Goal: Task Accomplishment & Management: Use online tool/utility

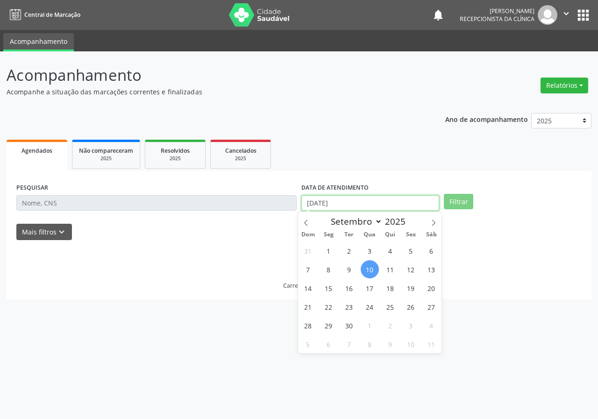
drag, startPoint x: 365, startPoint y: 205, endPoint x: 178, endPoint y: 208, distance: 187.4
click at [178, 208] on div "PESQUISAR DATA DE ATENDIMENTO [DATE] Filtrar" at bounding box center [299, 199] width 570 height 36
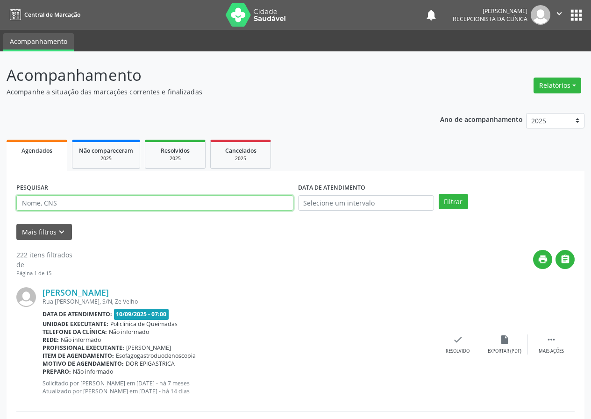
click at [168, 201] on input "text" at bounding box center [154, 203] width 277 height 16
click at [439, 194] on button "Filtrar" at bounding box center [453, 202] width 29 height 16
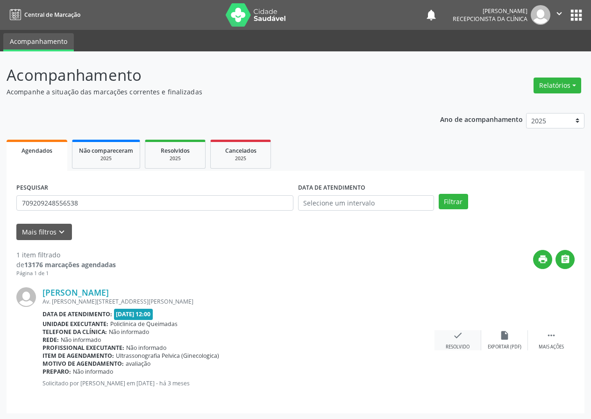
click at [458, 345] on div "Resolvido" at bounding box center [458, 347] width 24 height 7
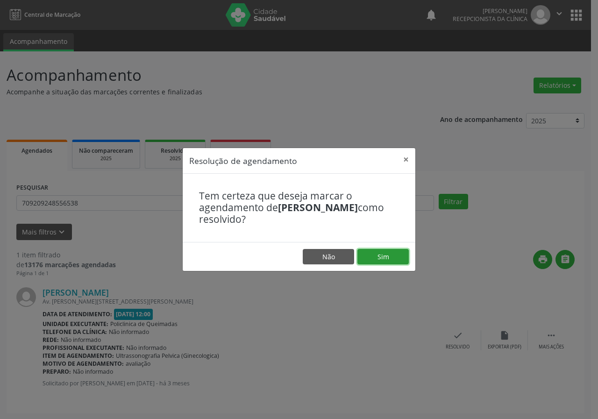
click at [389, 253] on button "Sim" at bounding box center [383, 257] width 51 height 16
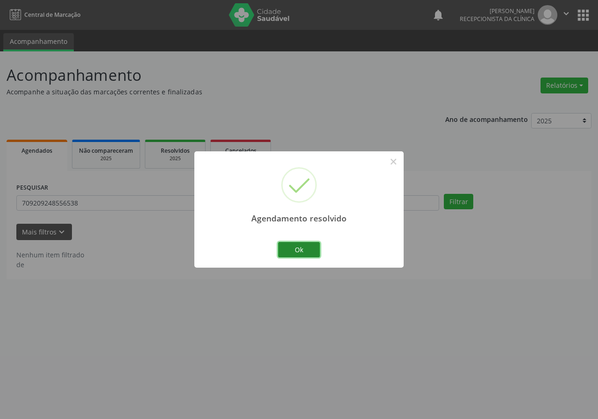
click at [301, 250] on button "Ok" at bounding box center [299, 250] width 42 height 16
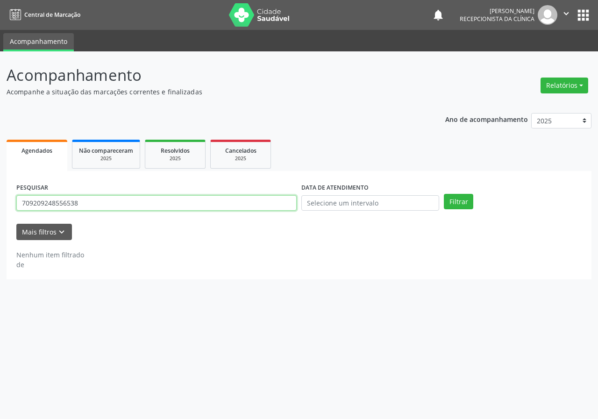
click at [235, 201] on input "709209248556538" at bounding box center [156, 203] width 280 height 16
click at [444, 194] on button "Filtrar" at bounding box center [458, 202] width 29 height 16
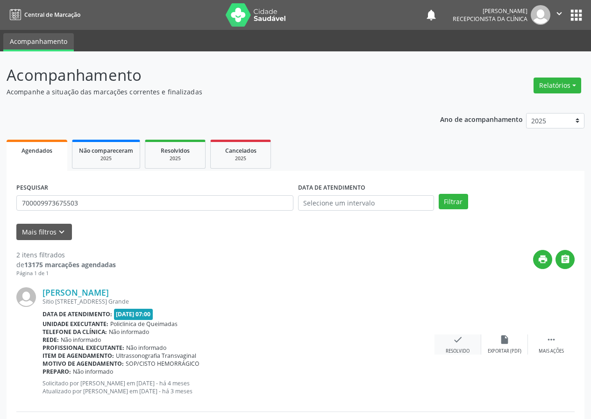
click at [463, 348] on div "Resolvido" at bounding box center [458, 351] width 24 height 7
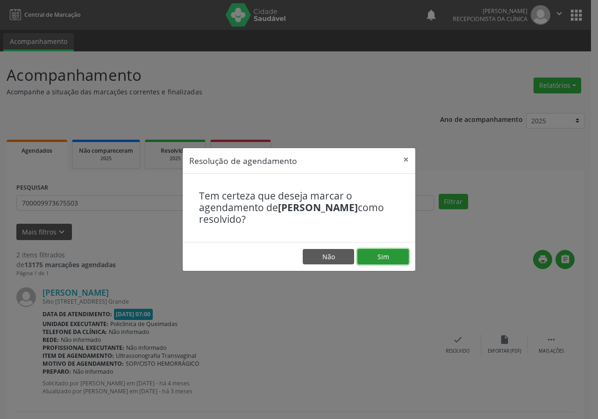
click at [395, 255] on button "Sim" at bounding box center [383, 257] width 51 height 16
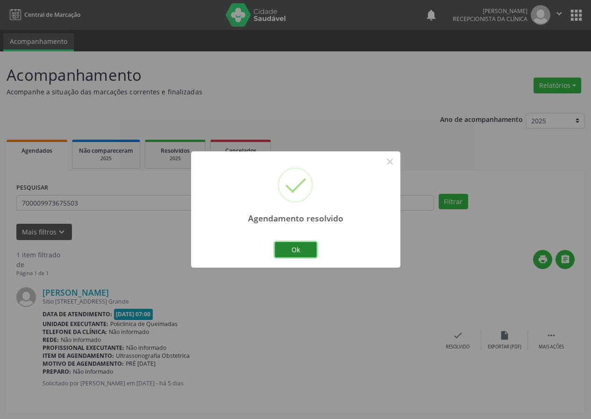
click at [308, 255] on button "Ok" at bounding box center [296, 250] width 42 height 16
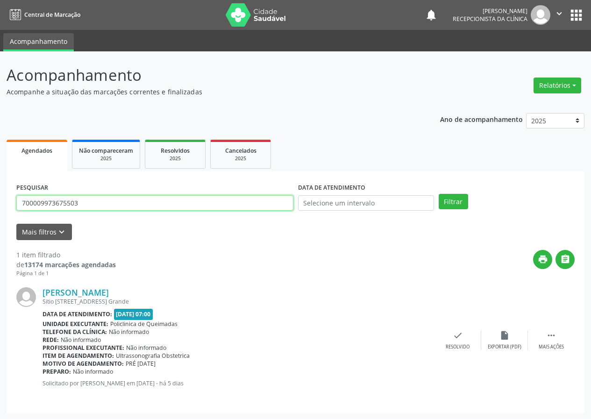
click at [107, 205] on input "700009973675503" at bounding box center [154, 203] width 277 height 16
click at [111, 204] on input "700009973675503" at bounding box center [154, 203] width 277 height 16
click at [112, 204] on input "700009973675503" at bounding box center [154, 203] width 277 height 16
click at [439, 194] on button "Filtrar" at bounding box center [453, 202] width 29 height 16
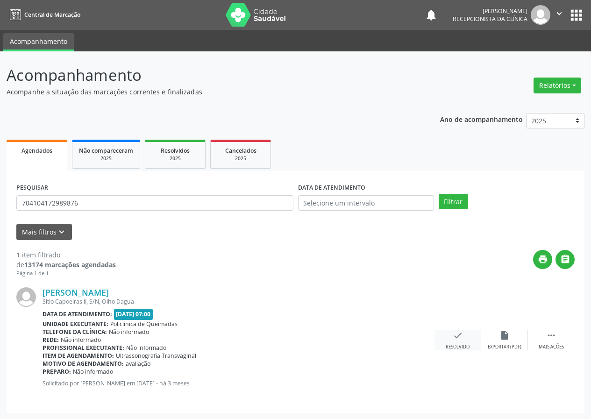
click at [454, 341] on div "check Resolvido" at bounding box center [458, 340] width 47 height 20
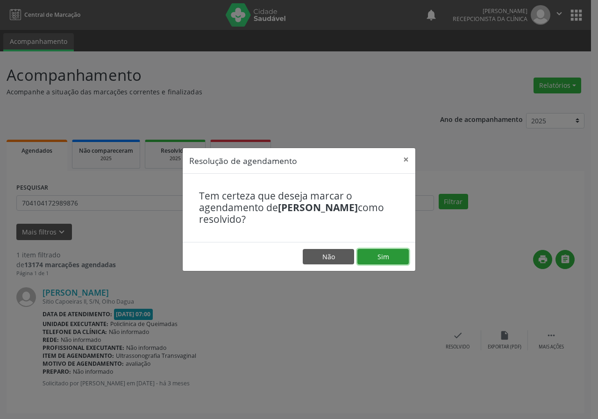
click at [399, 260] on button "Sim" at bounding box center [383, 257] width 51 height 16
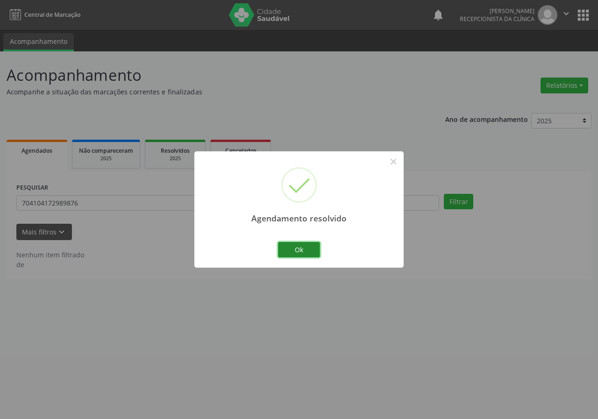
click at [298, 248] on button "Ok" at bounding box center [299, 250] width 42 height 16
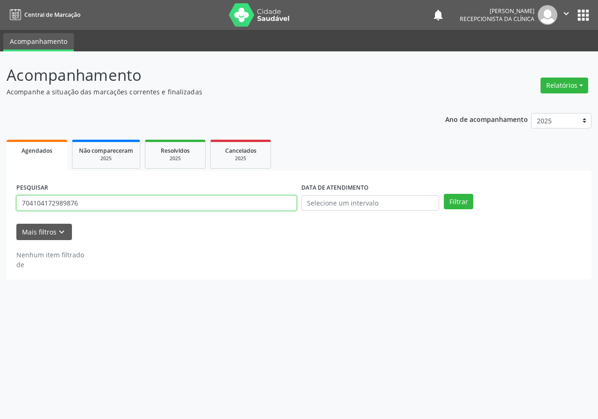
click at [291, 203] on input "704104172989876" at bounding box center [156, 203] width 280 height 16
click at [290, 202] on input "704104172989876" at bounding box center [156, 203] width 280 height 16
click at [289, 202] on input "704104172989876" at bounding box center [156, 203] width 280 height 16
click at [283, 203] on input "704104172989876" at bounding box center [156, 203] width 280 height 16
click at [268, 205] on input "704104172989876" at bounding box center [156, 203] width 280 height 16
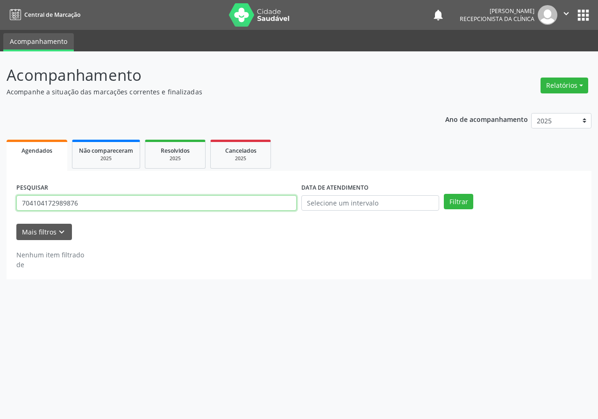
click at [268, 205] on input "704104172989876" at bounding box center [156, 203] width 280 height 16
type input "7"
click at [444, 194] on button "Filtrar" at bounding box center [458, 202] width 29 height 16
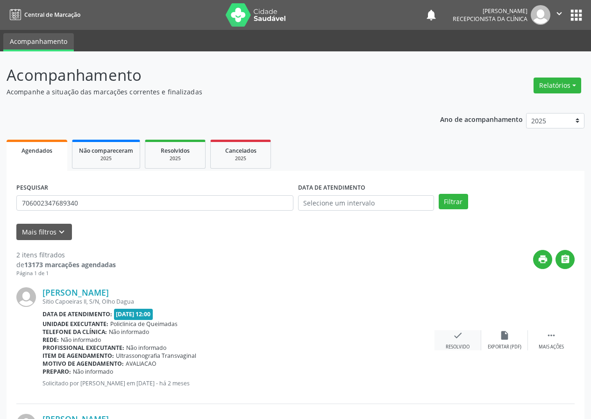
click at [462, 339] on icon "check" at bounding box center [458, 335] width 10 height 10
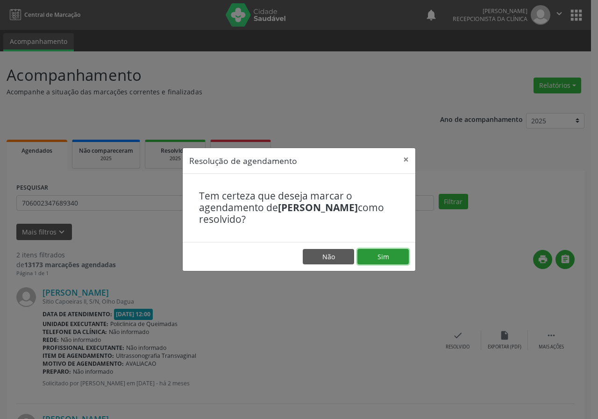
click at [401, 258] on button "Sim" at bounding box center [383, 257] width 51 height 16
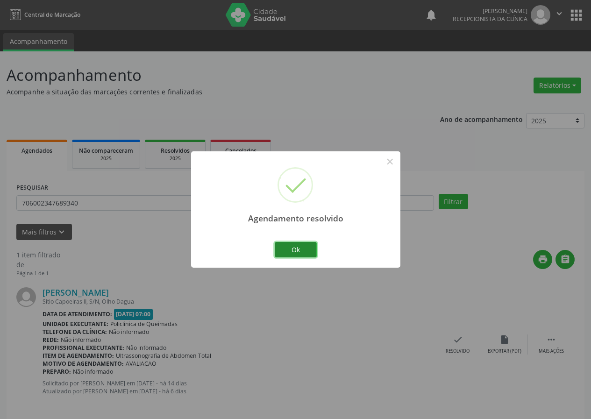
click at [301, 248] on button "Ok" at bounding box center [296, 250] width 42 height 16
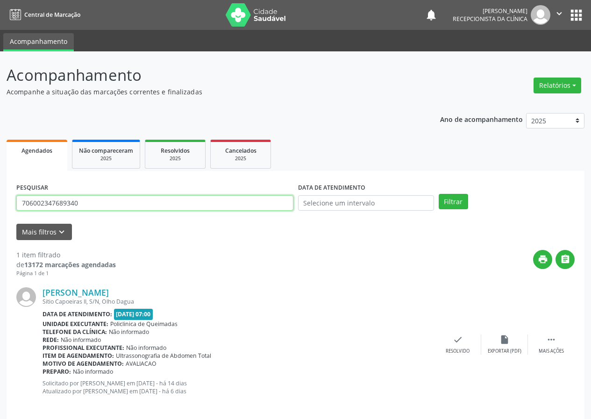
click at [279, 202] on input "706002347689340" at bounding box center [154, 203] width 277 height 16
click at [439, 194] on button "Filtrar" at bounding box center [453, 202] width 29 height 16
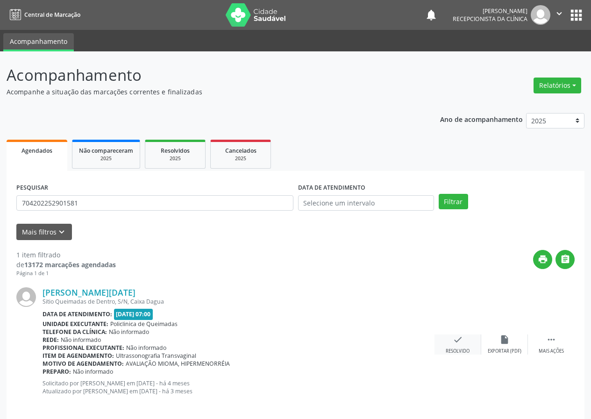
click at [456, 347] on div "check Resolvido" at bounding box center [458, 345] width 47 height 20
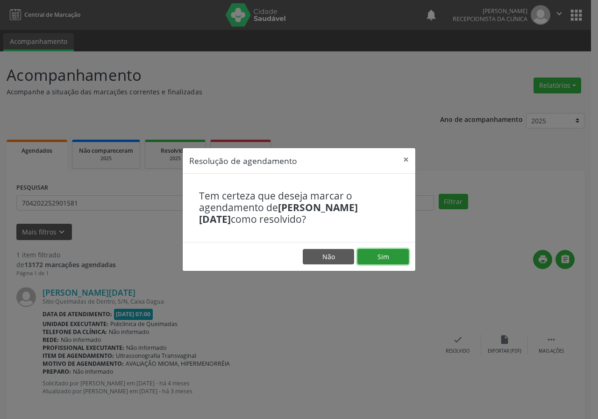
click at [387, 253] on button "Sim" at bounding box center [383, 257] width 51 height 16
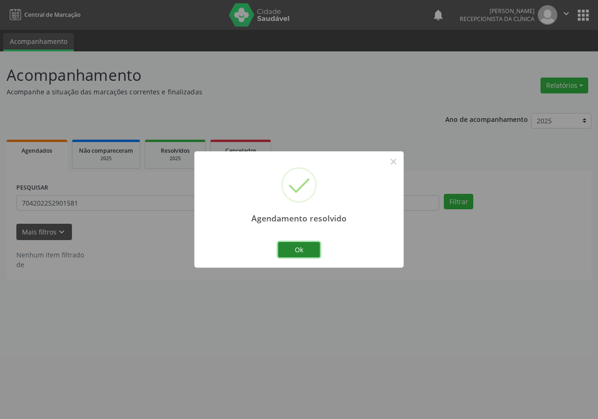
click at [288, 252] on button "Ok" at bounding box center [299, 250] width 42 height 16
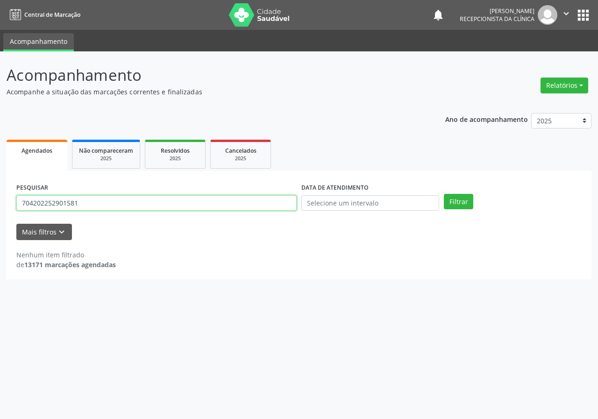
click at [257, 202] on input "704202252901581" at bounding box center [156, 203] width 280 height 16
click at [444, 194] on button "Filtrar" at bounding box center [458, 202] width 29 height 16
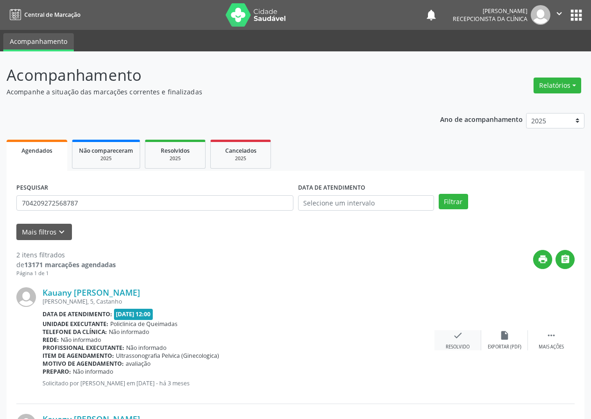
click at [453, 344] on div "check Resolvido" at bounding box center [458, 340] width 47 height 20
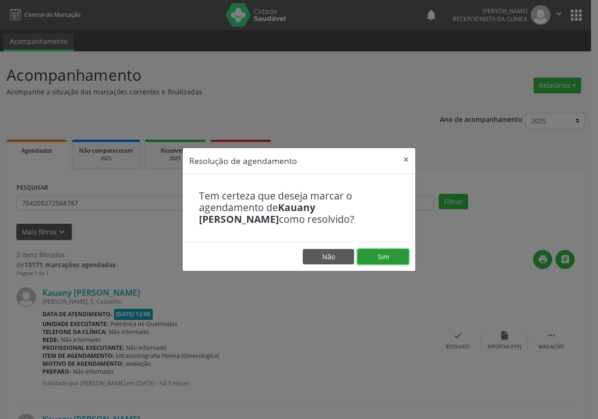
click at [389, 257] on button "Sim" at bounding box center [383, 257] width 51 height 16
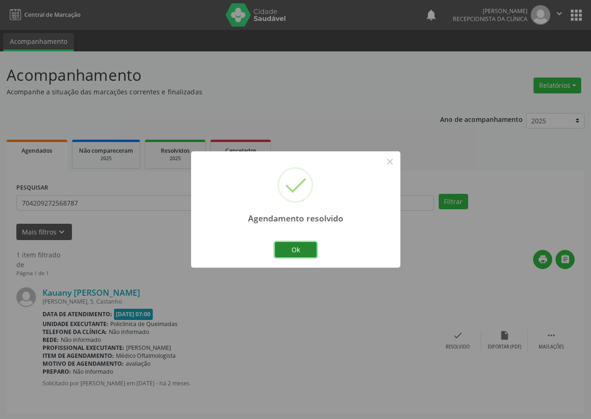
click at [302, 245] on button "Ok" at bounding box center [296, 250] width 42 height 16
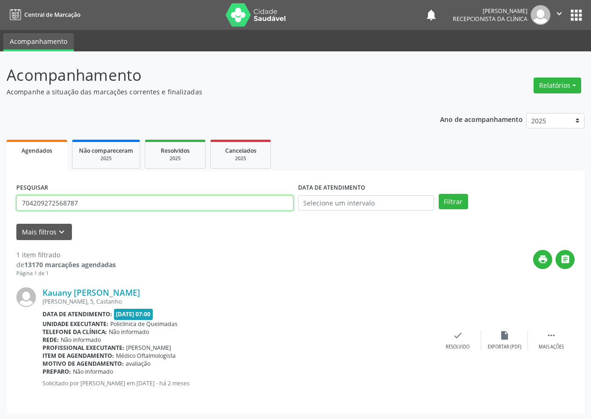
click at [280, 203] on input "704209272568787" at bounding box center [154, 203] width 277 height 16
click at [439, 194] on button "Filtrar" at bounding box center [453, 202] width 29 height 16
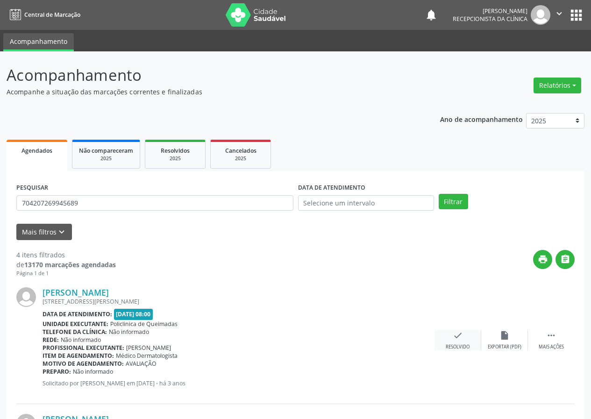
click at [465, 342] on div "check Resolvido" at bounding box center [458, 340] width 47 height 20
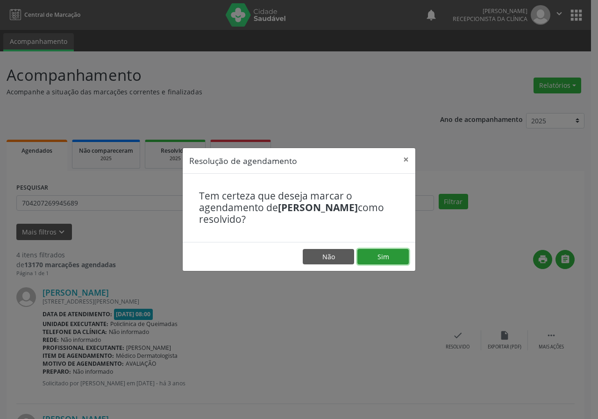
click at [403, 253] on button "Sim" at bounding box center [383, 257] width 51 height 16
drag, startPoint x: 598, startPoint y: 244, endPoint x: 598, endPoint y: 380, distance: 136.0
click at [598, 289] on div "Resolução de agendamento × Tem certeza que deseja marcar o agendamento de [PERS…" at bounding box center [299, 209] width 598 height 419
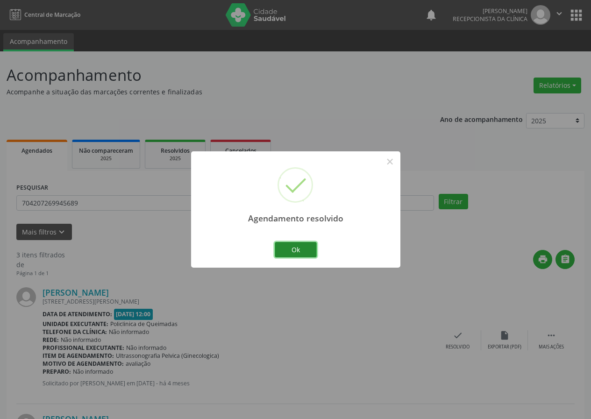
click at [298, 250] on button "Ok" at bounding box center [296, 250] width 42 height 16
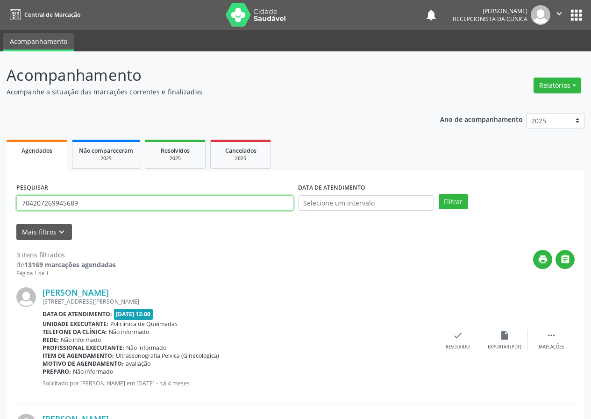
click at [273, 199] on input "704207269945689" at bounding box center [154, 203] width 277 height 16
click at [439, 194] on button "Filtrar" at bounding box center [453, 202] width 29 height 16
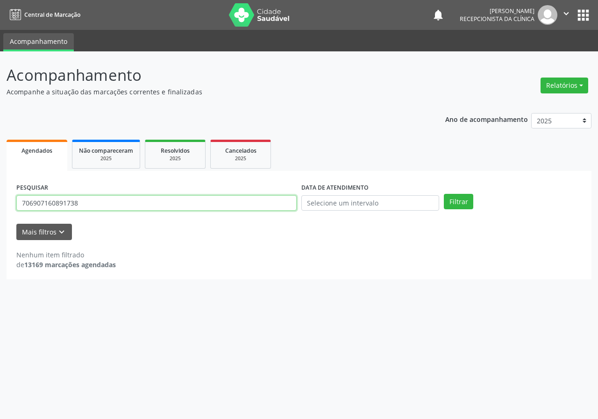
click at [222, 203] on input "706907160891738" at bounding box center [156, 203] width 280 height 16
click at [222, 202] on input "706907160891738" at bounding box center [156, 203] width 280 height 16
click at [444, 194] on button "Filtrar" at bounding box center [458, 202] width 29 height 16
click at [190, 202] on input "708409736405164" at bounding box center [156, 203] width 280 height 16
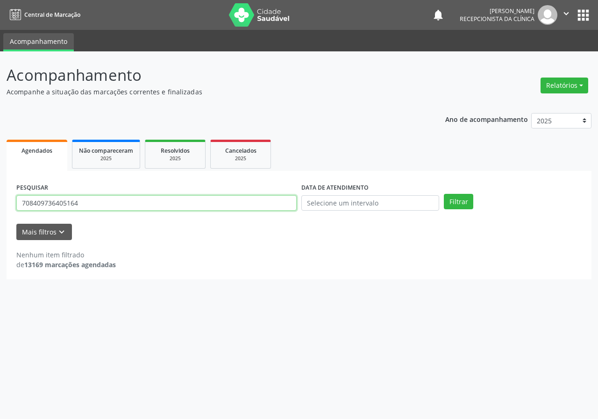
click at [190, 202] on input "708409736405164" at bounding box center [156, 203] width 280 height 16
click at [444, 194] on button "Filtrar" at bounding box center [458, 202] width 29 height 16
click at [281, 207] on input "706800288671720" at bounding box center [156, 203] width 280 height 16
click at [444, 194] on button "Filtrar" at bounding box center [458, 202] width 29 height 16
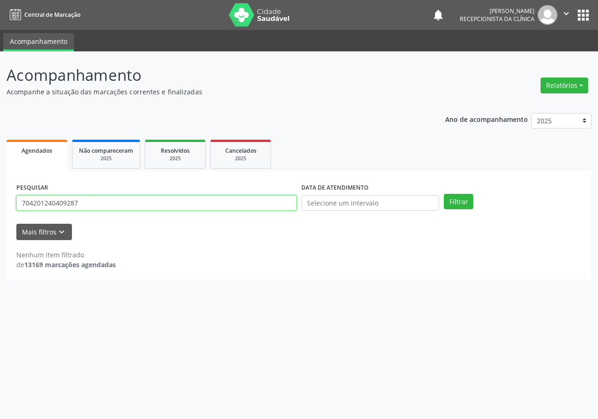
click at [160, 201] on input "704201240409287" at bounding box center [156, 203] width 280 height 16
click at [159, 203] on input "704201240409287" at bounding box center [156, 203] width 280 height 16
click at [159, 204] on input "704201240409287" at bounding box center [156, 203] width 280 height 16
click at [444, 194] on button "Filtrar" at bounding box center [458, 202] width 29 height 16
click at [158, 205] on input "704202203161383" at bounding box center [156, 203] width 280 height 16
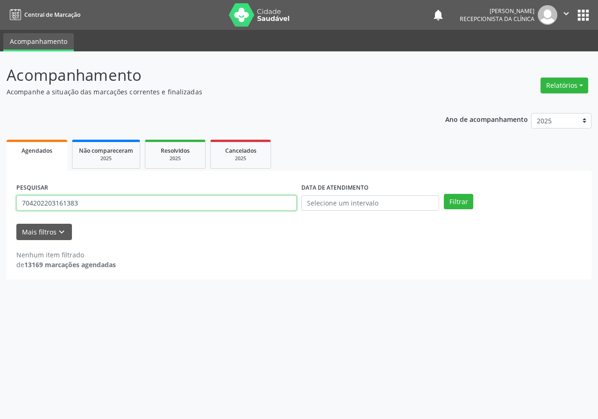
click at [158, 205] on input "704202203161383" at bounding box center [156, 203] width 280 height 16
click at [444, 194] on button "Filtrar" at bounding box center [458, 202] width 29 height 16
click at [158, 205] on input "704002334408562" at bounding box center [156, 203] width 280 height 16
click at [444, 194] on button "Filtrar" at bounding box center [458, 202] width 29 height 16
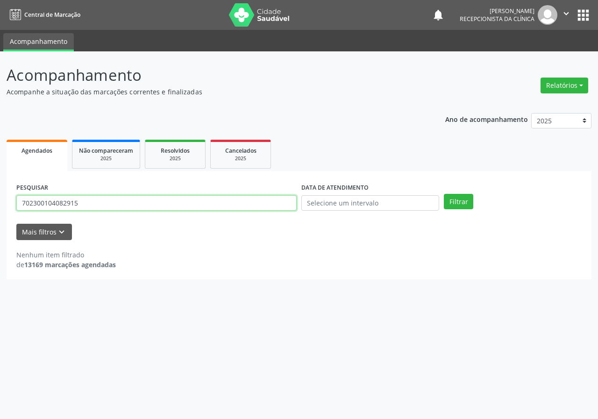
click at [158, 205] on input "702300104082915" at bounding box center [156, 203] width 280 height 16
click at [444, 194] on button "Filtrar" at bounding box center [458, 202] width 29 height 16
click at [154, 206] on input "707802695631515" at bounding box center [156, 203] width 280 height 16
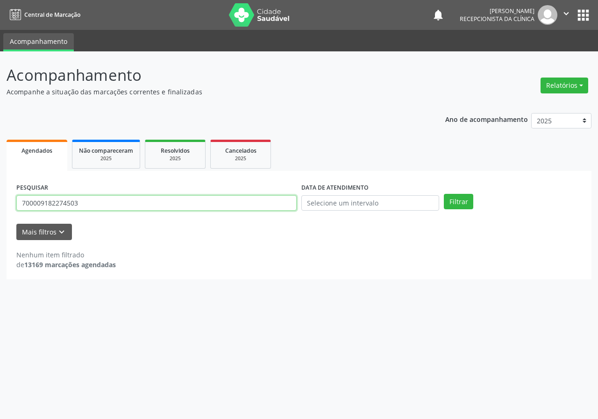
click at [444, 194] on button "Filtrar" at bounding box center [458, 202] width 29 height 16
click at [154, 206] on input "700009182274503" at bounding box center [156, 203] width 280 height 16
click at [444, 194] on button "Filtrar" at bounding box center [458, 202] width 29 height 16
click at [114, 206] on input "708609562000480" at bounding box center [156, 203] width 280 height 16
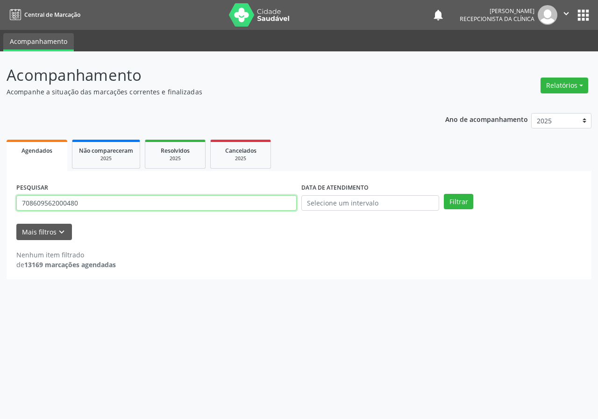
click at [114, 206] on input "708609562000480" at bounding box center [156, 203] width 280 height 16
click at [444, 194] on button "Filtrar" at bounding box center [458, 202] width 29 height 16
click at [114, 206] on input "708402245469961" at bounding box center [156, 203] width 280 height 16
click at [444, 194] on button "Filtrar" at bounding box center [458, 202] width 29 height 16
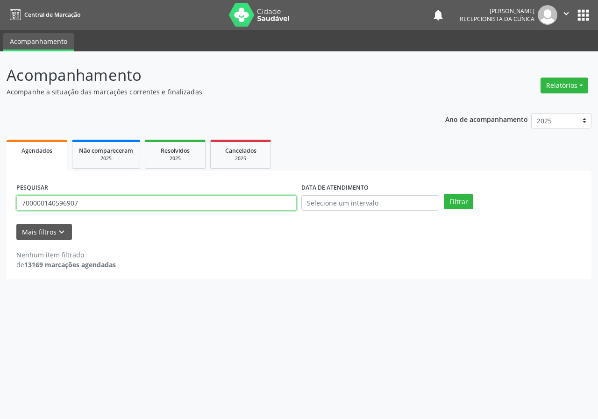
click at [82, 203] on input "700000140596907" at bounding box center [156, 203] width 280 height 16
click at [444, 194] on button "Filtrar" at bounding box center [458, 202] width 29 height 16
click at [82, 203] on input "708100589334637" at bounding box center [156, 203] width 280 height 16
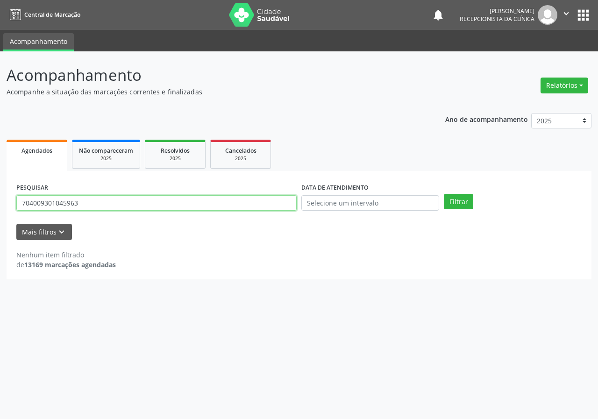
click at [444, 194] on button "Filtrar" at bounding box center [458, 202] width 29 height 16
click at [82, 211] on div "PESQUISAR 704009301045963" at bounding box center [156, 199] width 285 height 36
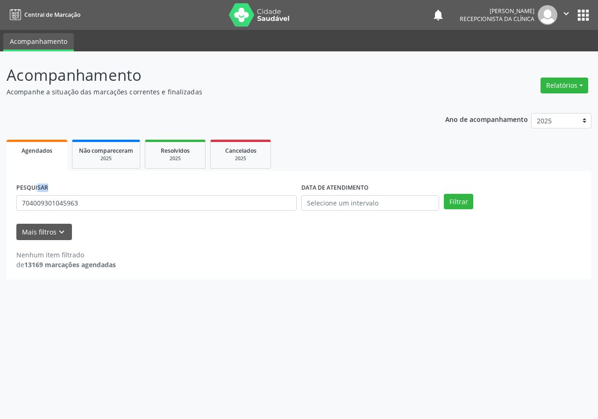
click at [82, 211] on div "PESQUISAR 704009301045963" at bounding box center [156, 199] width 285 height 36
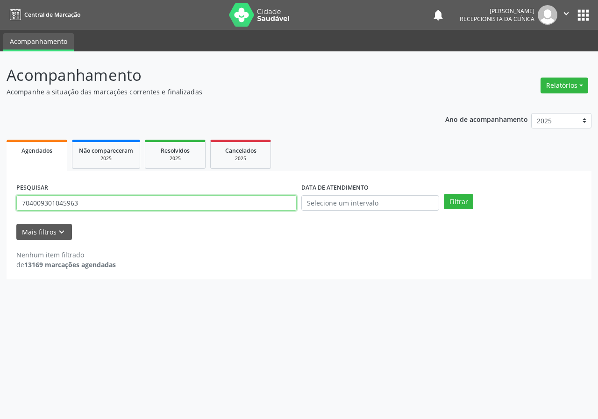
click at [115, 205] on input "704009301045963" at bounding box center [156, 203] width 280 height 16
click at [444, 194] on button "Filtrar" at bounding box center [458, 202] width 29 height 16
click at [115, 205] on input "701304695785730" at bounding box center [156, 203] width 280 height 16
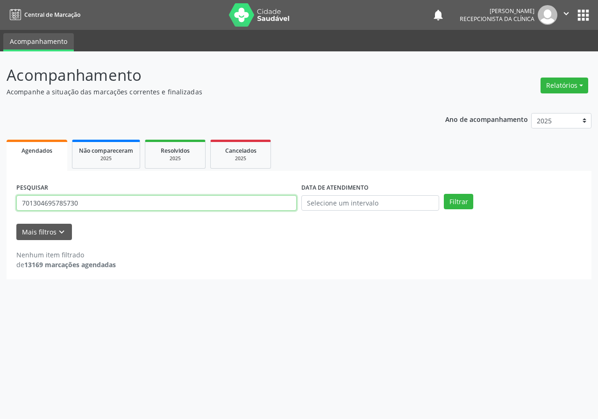
click at [115, 205] on input "701304695785730" at bounding box center [156, 203] width 280 height 16
click at [444, 194] on button "Filtrar" at bounding box center [458, 202] width 29 height 16
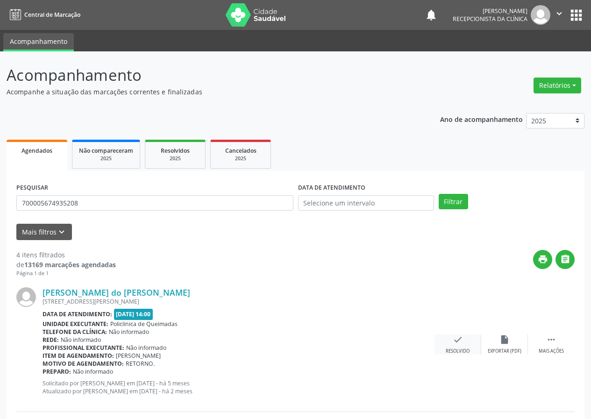
click at [456, 344] on icon "check" at bounding box center [458, 340] width 10 height 10
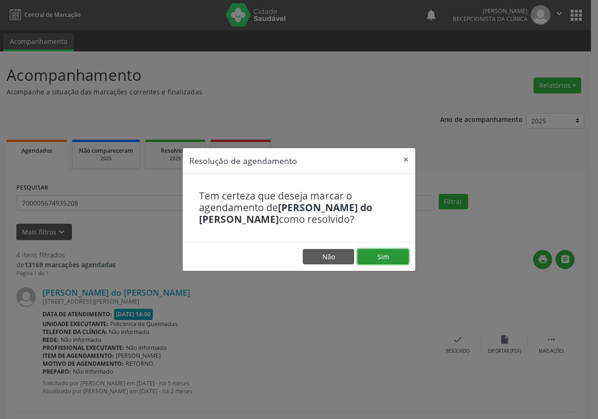
click at [391, 258] on button "Sim" at bounding box center [383, 257] width 51 height 16
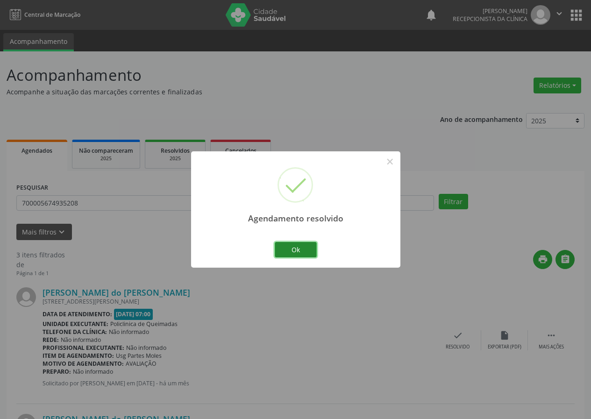
click at [307, 253] on button "Ok" at bounding box center [296, 250] width 42 height 16
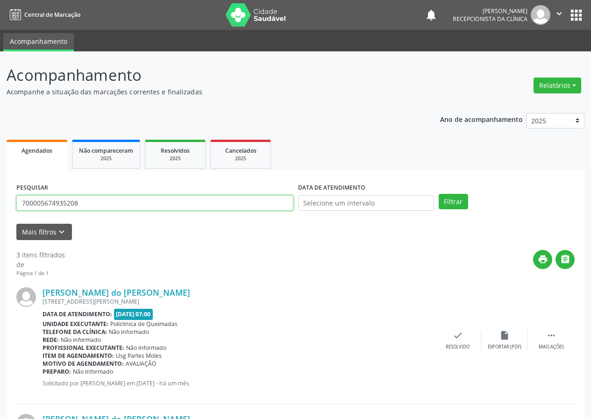
click at [236, 207] on input "700005674935208" at bounding box center [154, 203] width 277 height 16
click at [439, 194] on button "Filtrar" at bounding box center [453, 202] width 29 height 16
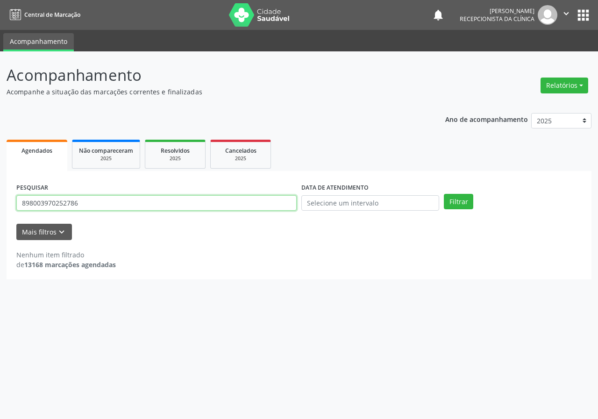
click at [210, 201] on input "898003970252786" at bounding box center [156, 203] width 280 height 16
click at [444, 194] on button "Filtrar" at bounding box center [458, 202] width 29 height 16
click at [161, 203] on input "703408118180900" at bounding box center [156, 203] width 280 height 16
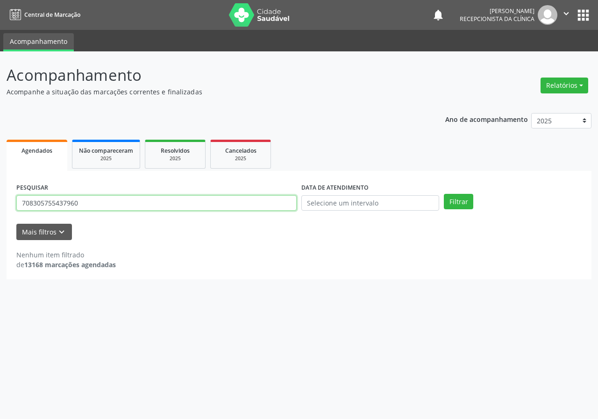
click at [444, 194] on button "Filtrar" at bounding box center [458, 202] width 29 height 16
click at [161, 203] on input "708305755437960" at bounding box center [156, 203] width 280 height 16
click at [444, 194] on button "Filtrar" at bounding box center [458, 202] width 29 height 16
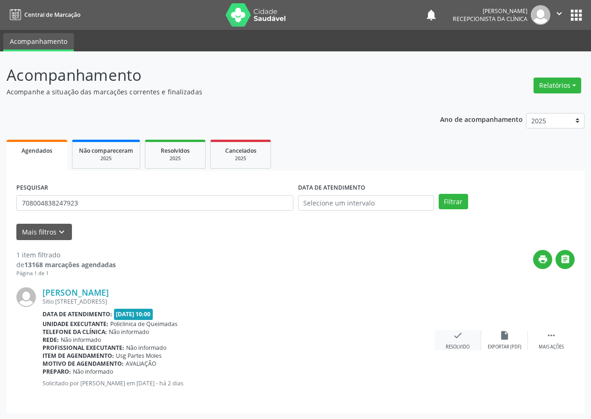
click at [453, 336] on icon "check" at bounding box center [458, 335] width 10 height 10
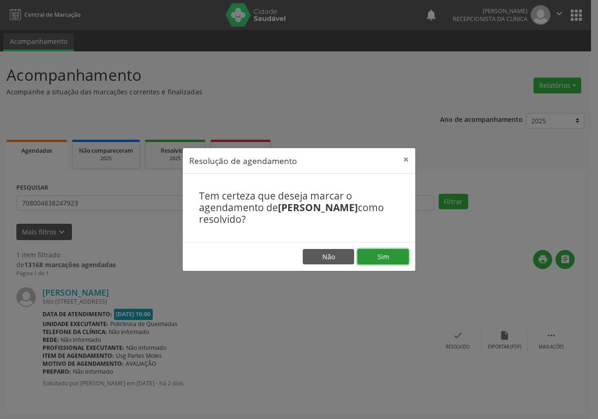
click at [392, 257] on button "Sim" at bounding box center [383, 257] width 51 height 16
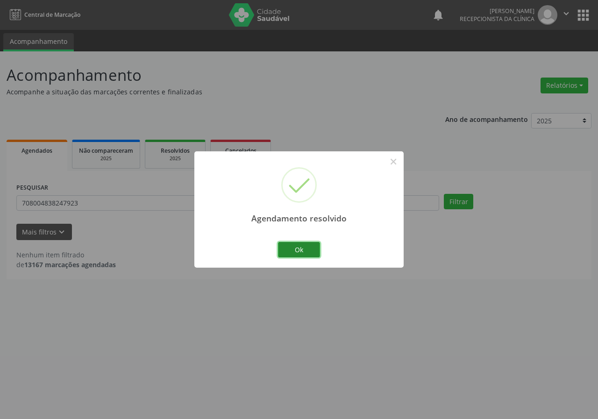
click at [304, 251] on button "Ok" at bounding box center [299, 250] width 42 height 16
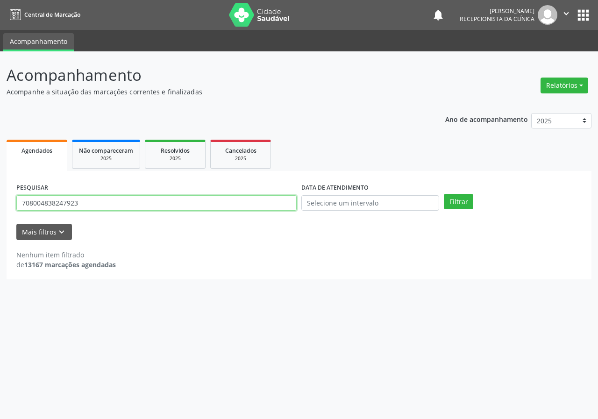
click at [236, 208] on input "708004838247923" at bounding box center [156, 203] width 280 height 16
click at [444, 194] on button "Filtrar" at bounding box center [458, 202] width 29 height 16
click at [236, 208] on input "702602266987246" at bounding box center [156, 203] width 280 height 16
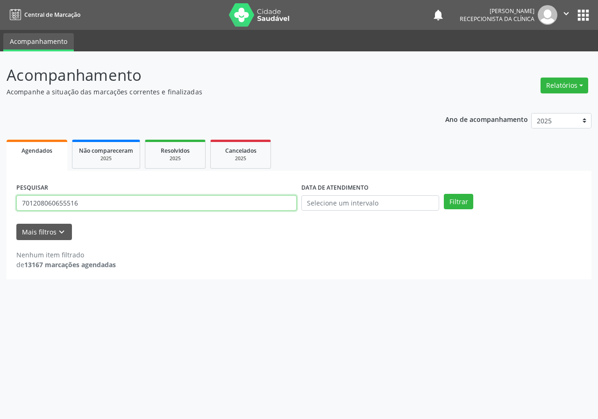
click at [444, 194] on button "Filtrar" at bounding box center [458, 202] width 29 height 16
click at [236, 208] on input "701208060655516" at bounding box center [156, 203] width 280 height 16
click at [444, 194] on button "Filtrar" at bounding box center [458, 202] width 29 height 16
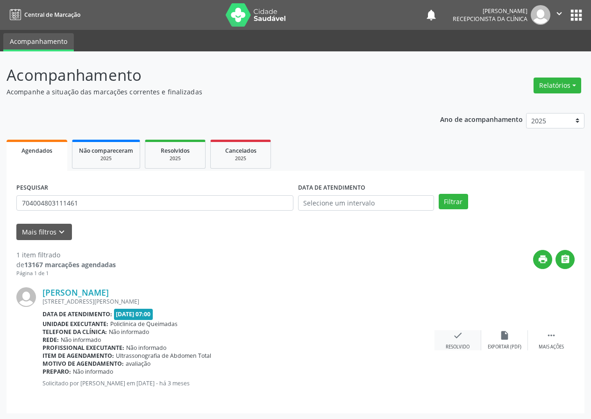
click at [459, 343] on div "check Resolvido" at bounding box center [458, 340] width 47 height 20
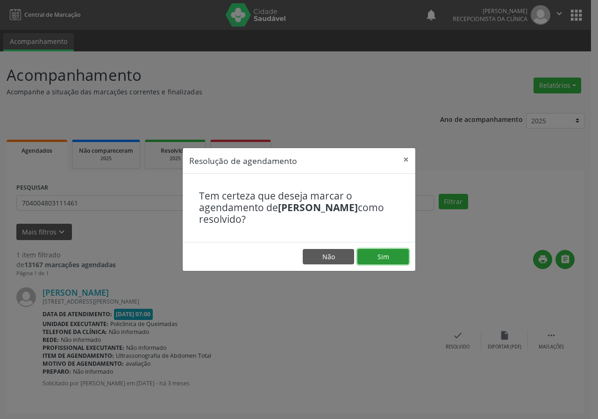
click at [383, 258] on button "Sim" at bounding box center [383, 257] width 51 height 16
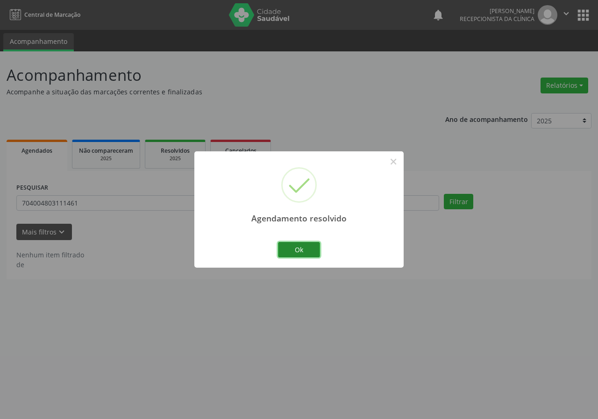
click at [286, 250] on button "Ok" at bounding box center [299, 250] width 42 height 16
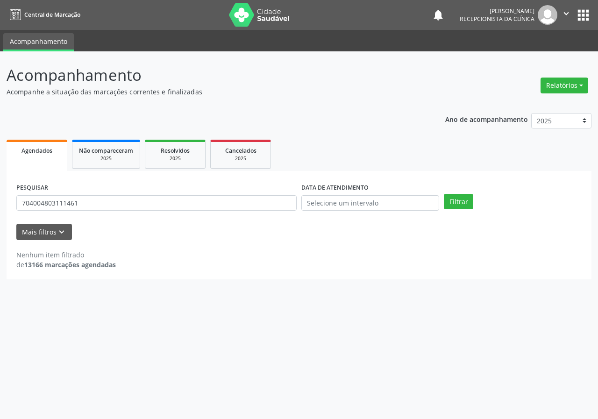
click at [277, 255] on div "Nenhum item filtrado de 13166 marcações agendadas" at bounding box center [299, 260] width 566 height 20
click at [268, 206] on input "704004803111461" at bounding box center [156, 203] width 280 height 16
click at [444, 194] on button "Filtrar" at bounding box center [458, 202] width 29 height 16
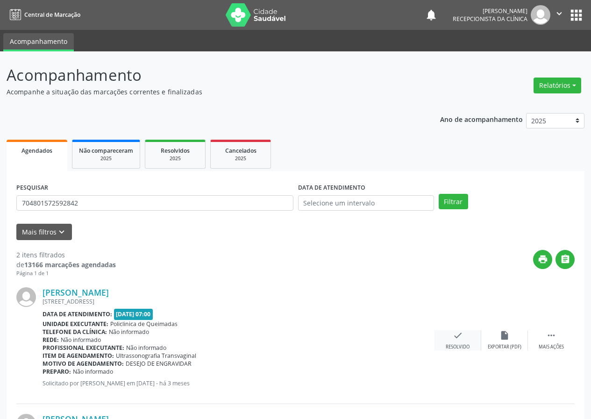
click at [463, 336] on icon "check" at bounding box center [458, 335] width 10 height 10
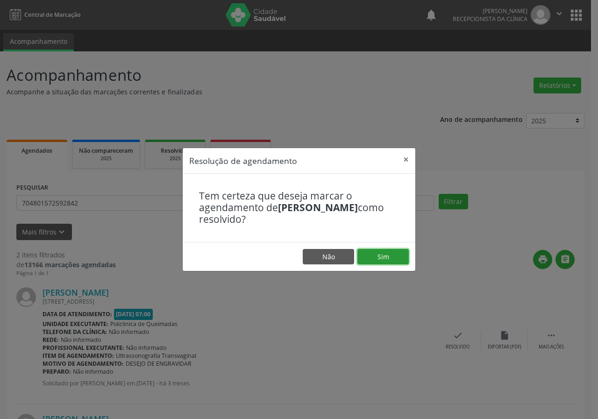
click at [378, 262] on button "Sim" at bounding box center [383, 257] width 51 height 16
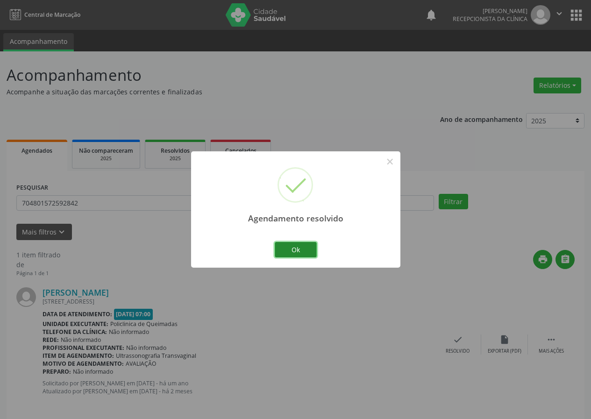
click at [287, 248] on button "Ok" at bounding box center [296, 250] width 42 height 16
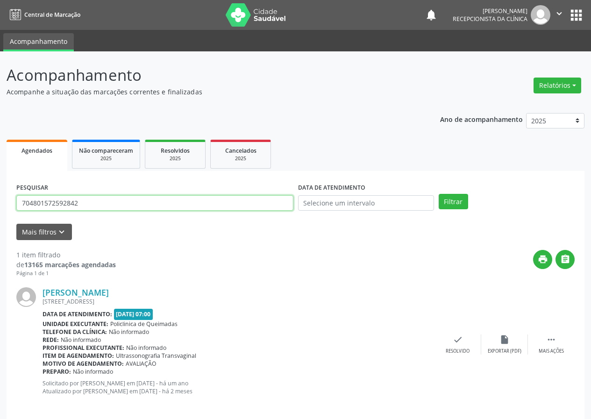
click at [250, 200] on input "704801572592842" at bounding box center [154, 203] width 277 height 16
click at [439, 194] on button "Filtrar" at bounding box center [453, 202] width 29 height 16
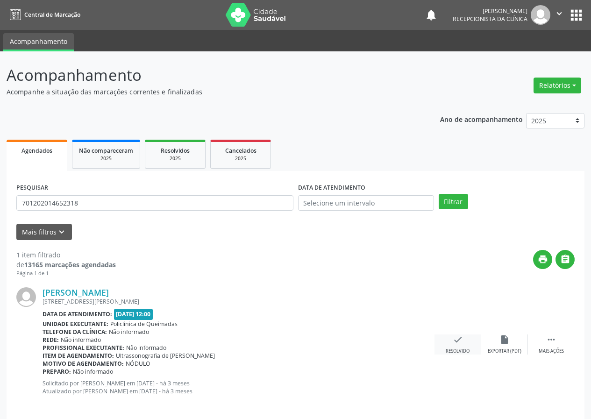
click at [461, 345] on div "check Resolvido" at bounding box center [458, 345] width 47 height 20
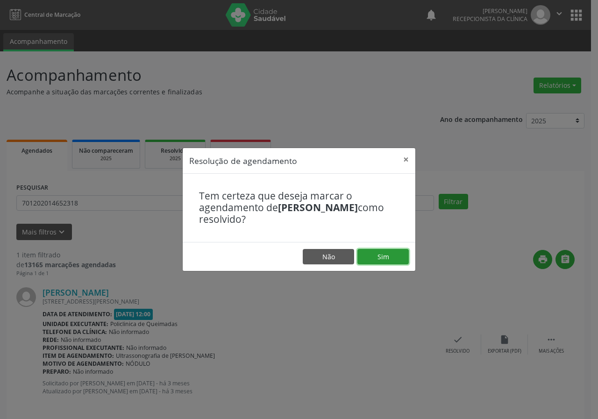
click at [404, 261] on button "Sim" at bounding box center [383, 257] width 51 height 16
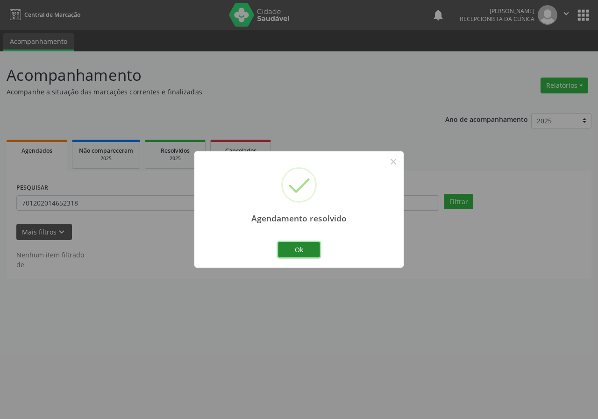
click at [294, 249] on button "Ok" at bounding box center [299, 250] width 42 height 16
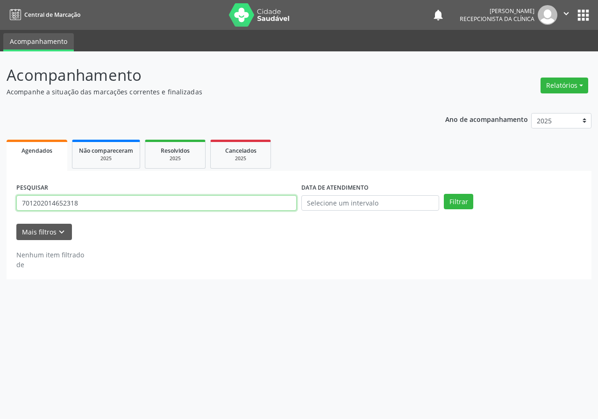
click at [289, 200] on input "701202014652318" at bounding box center [156, 203] width 280 height 16
click at [444, 194] on button "Filtrar" at bounding box center [458, 202] width 29 height 16
click at [269, 205] on input "702506356312137" at bounding box center [156, 203] width 280 height 16
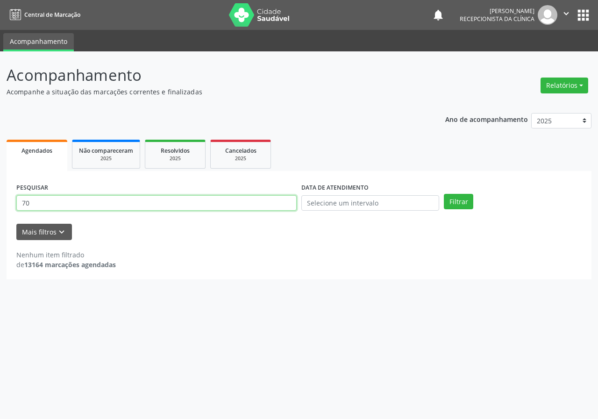
type input "701"
click at [174, 202] on input "701" at bounding box center [156, 203] width 280 height 16
click at [444, 194] on button "Filtrar" at bounding box center [458, 202] width 29 height 16
click at [232, 202] on input "708103823510710" at bounding box center [156, 203] width 280 height 16
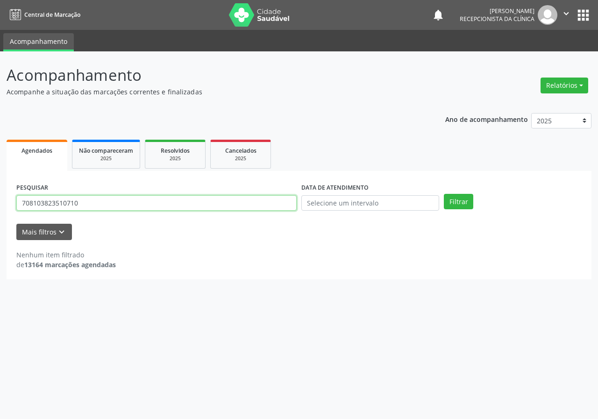
click at [232, 202] on input "708103823510710" at bounding box center [156, 203] width 280 height 16
click at [444, 194] on button "Filtrar" at bounding box center [458, 202] width 29 height 16
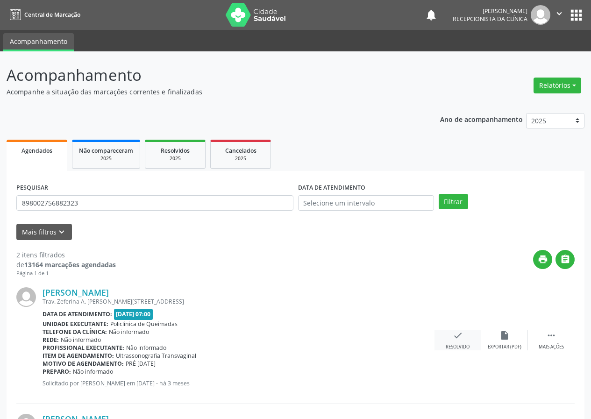
click at [459, 340] on icon "check" at bounding box center [458, 335] width 10 height 10
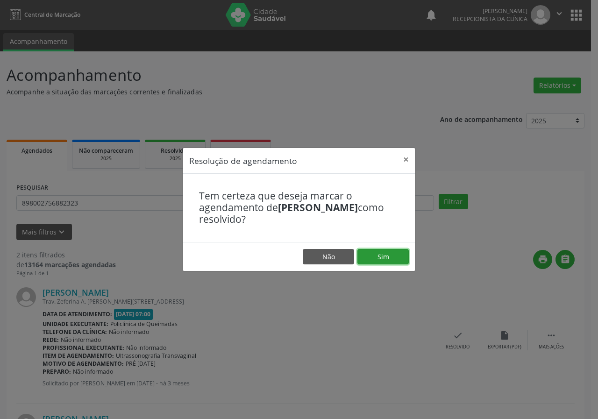
click at [390, 262] on button "Sim" at bounding box center [383, 257] width 51 height 16
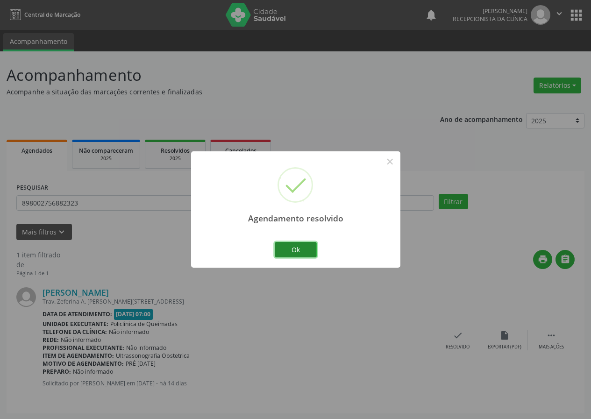
click at [293, 245] on button "Ok" at bounding box center [296, 250] width 42 height 16
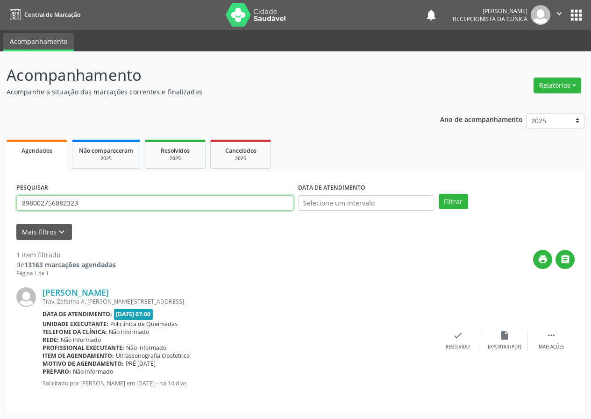
click at [203, 203] on input "898002756882323" at bounding box center [154, 203] width 277 height 16
click at [439, 194] on button "Filtrar" at bounding box center [453, 202] width 29 height 16
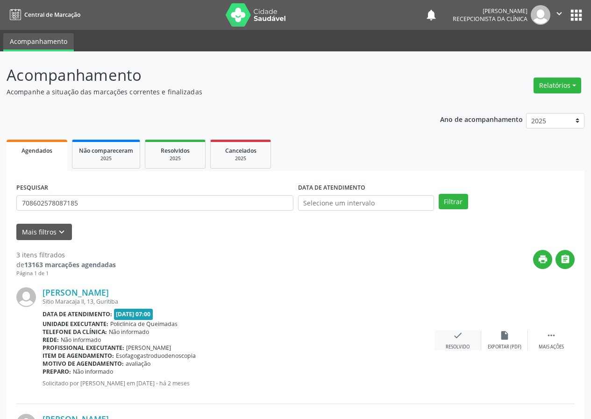
click at [461, 334] on icon "check" at bounding box center [458, 335] width 10 height 10
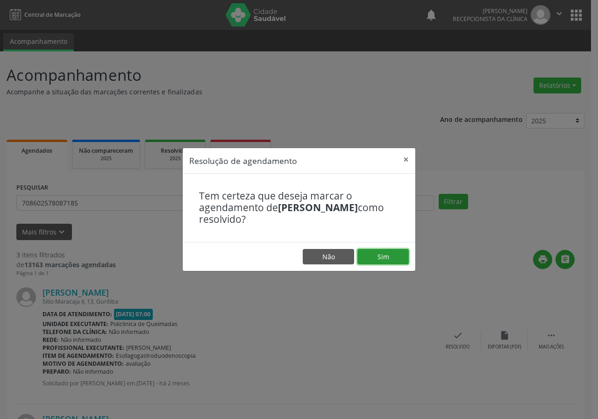
click at [373, 256] on button "Sim" at bounding box center [383, 257] width 51 height 16
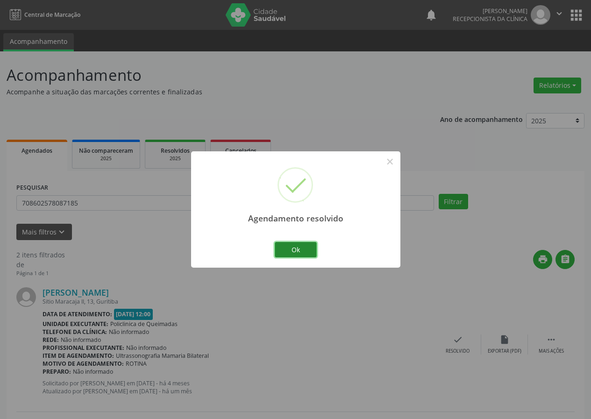
click at [292, 253] on button "Ok" at bounding box center [296, 250] width 42 height 16
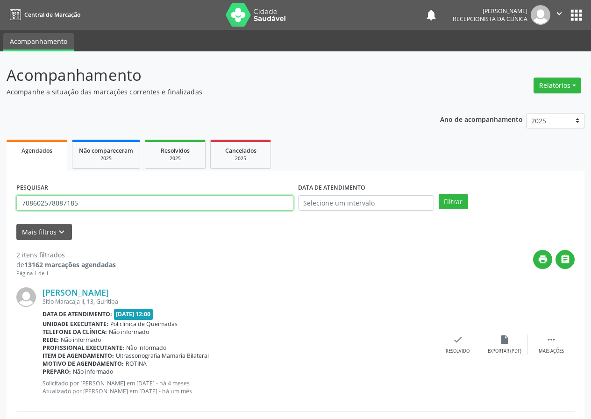
click at [269, 203] on input "708602578087185" at bounding box center [154, 203] width 277 height 16
click at [439, 194] on button "Filtrar" at bounding box center [453, 202] width 29 height 16
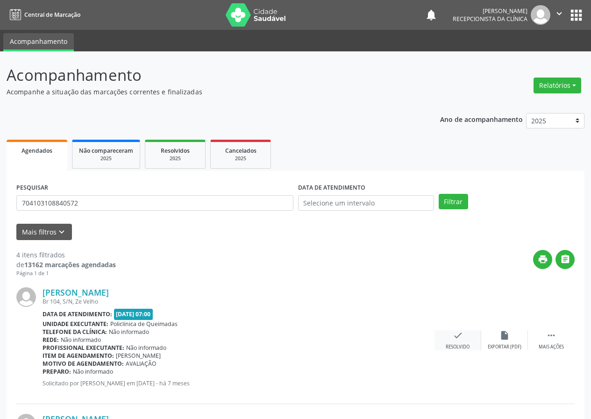
click at [460, 343] on div "check Resolvido" at bounding box center [458, 340] width 47 height 20
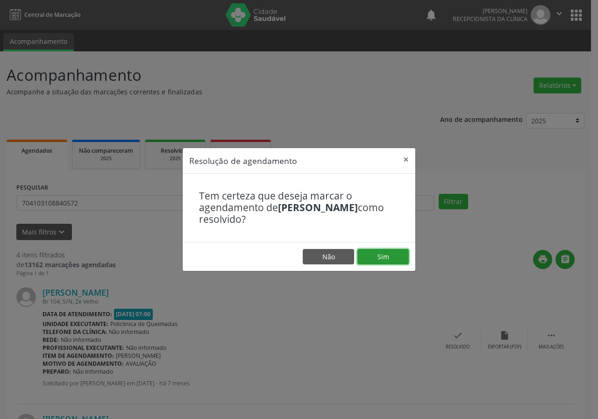
click at [389, 257] on button "Sim" at bounding box center [383, 257] width 51 height 16
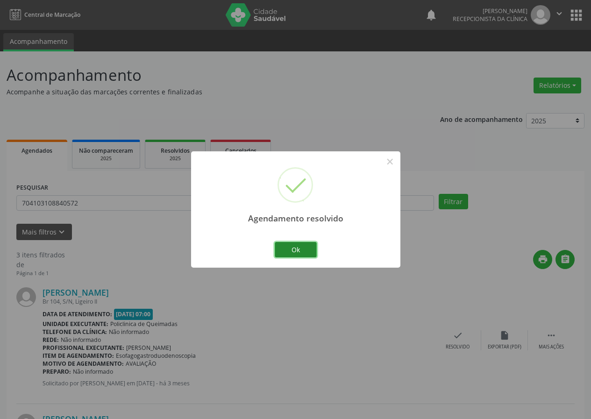
click at [308, 252] on button "Ok" at bounding box center [296, 250] width 42 height 16
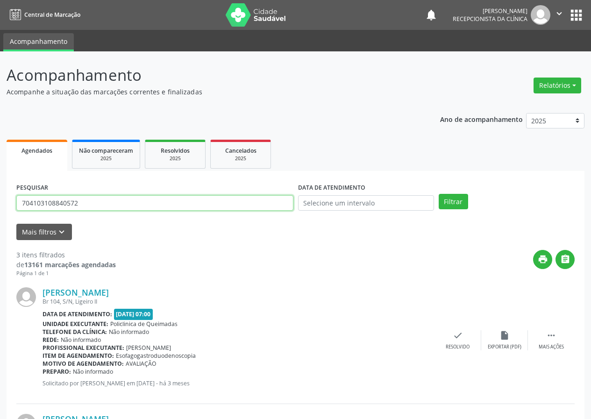
click at [222, 207] on input "704103108840572" at bounding box center [154, 203] width 277 height 16
click at [439, 194] on button "Filtrar" at bounding box center [453, 202] width 29 height 16
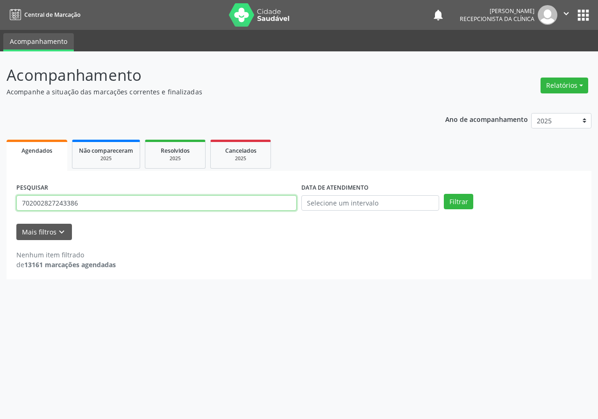
click at [256, 204] on input "702002827243386" at bounding box center [156, 203] width 280 height 16
type input "708204179776543"
click at [444, 194] on button "Filtrar" at bounding box center [458, 202] width 29 height 16
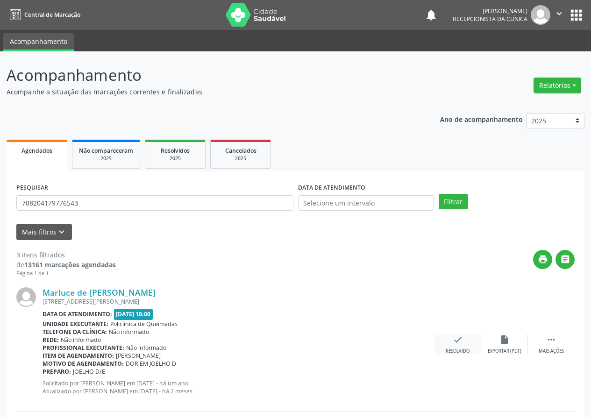
click at [466, 344] on div "check Resolvido" at bounding box center [458, 345] width 47 height 20
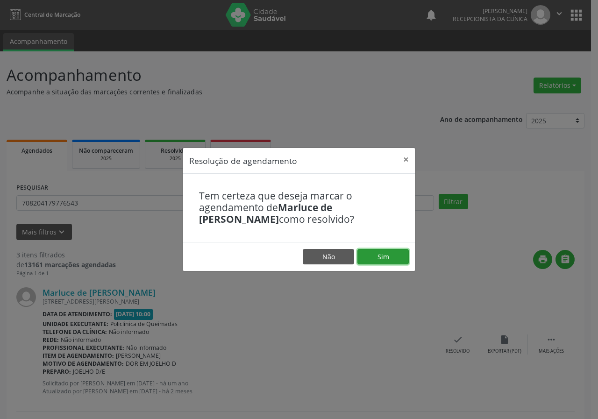
click at [372, 256] on button "Sim" at bounding box center [383, 257] width 51 height 16
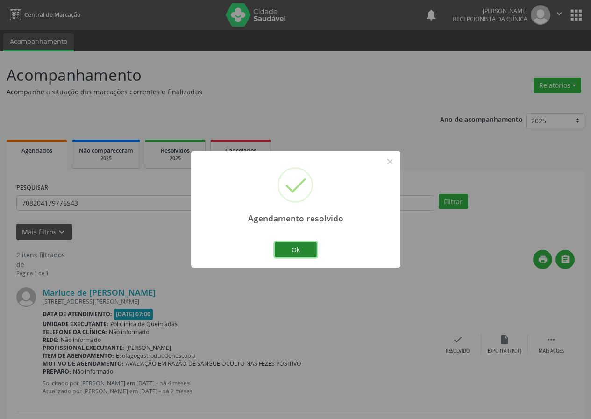
click at [298, 250] on button "Ok" at bounding box center [296, 250] width 42 height 16
